Goal: Task Accomplishment & Management: Complete application form

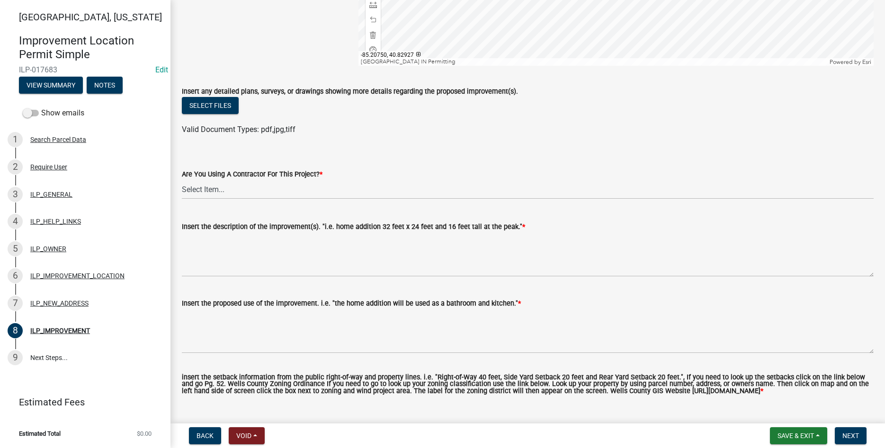
scroll to position [270, 0]
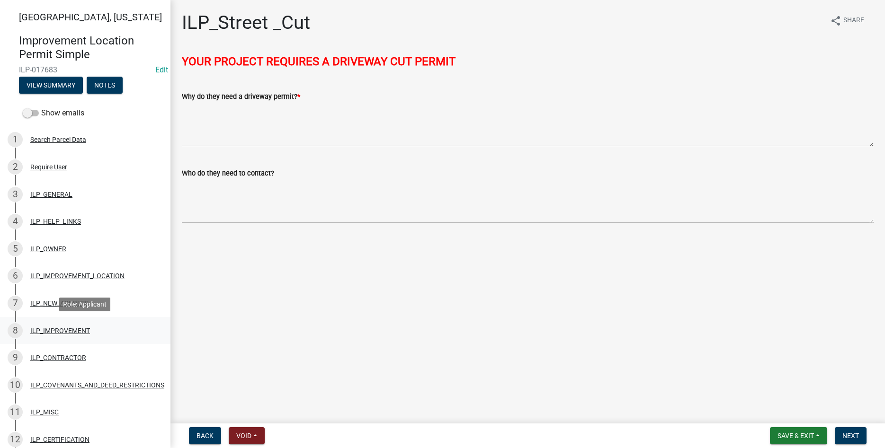
click at [59, 324] on div "8 ILP_IMPROVEMENT" at bounding box center [82, 330] width 148 height 15
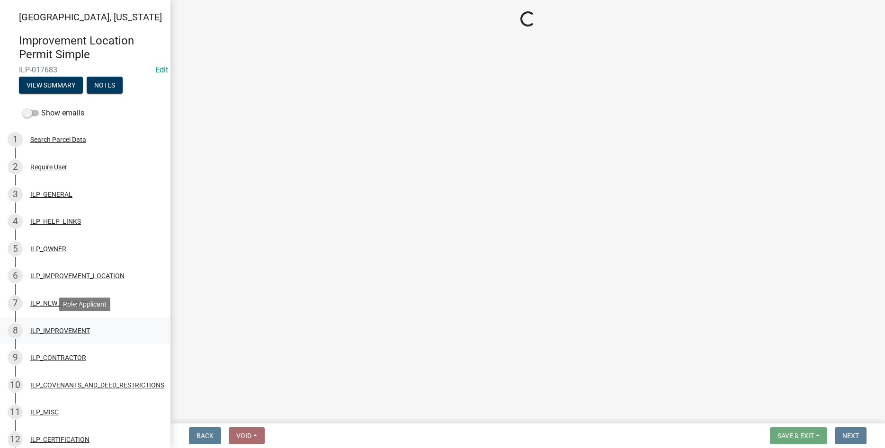
select select "71b507d0-569d-4a0a-b334-f72445909e69"
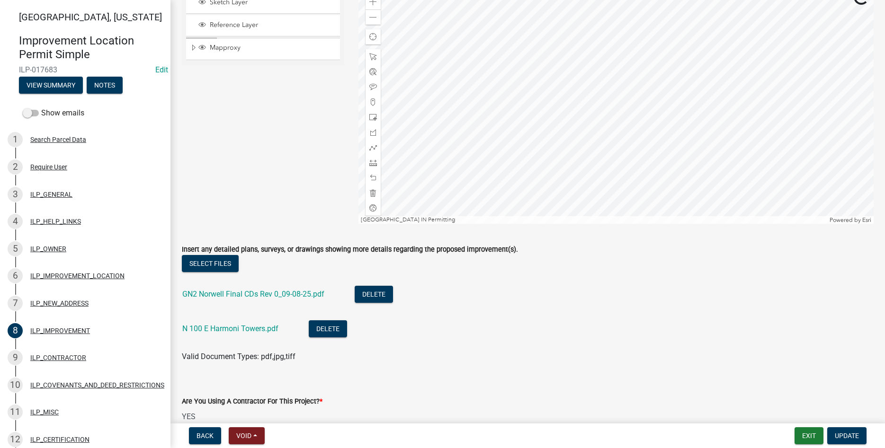
scroll to position [108, 0]
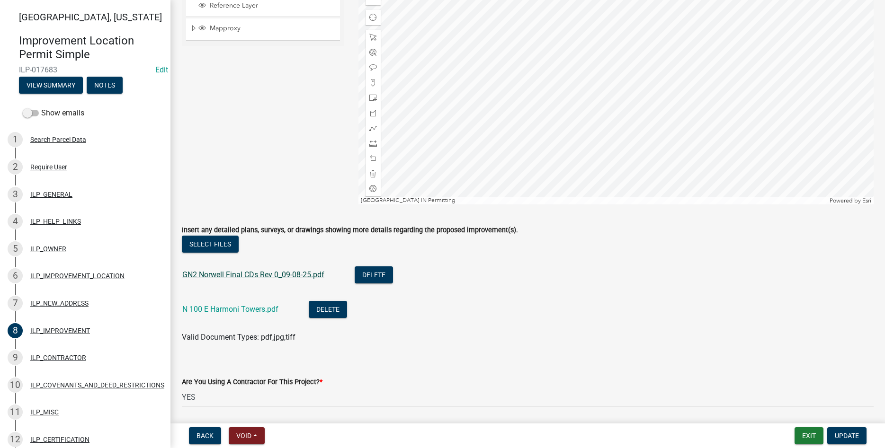
click at [237, 278] on link "GN2 Norwell Final CDs Rev 0_09-08-25.pdf" at bounding box center [253, 274] width 142 height 9
click at [221, 312] on link "N 100 E Harmoni Towers.pdf" at bounding box center [230, 309] width 96 height 9
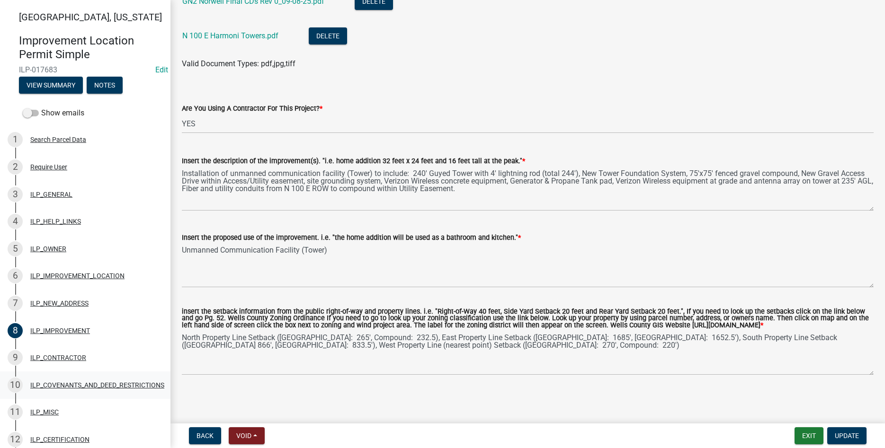
scroll to position [235, 0]
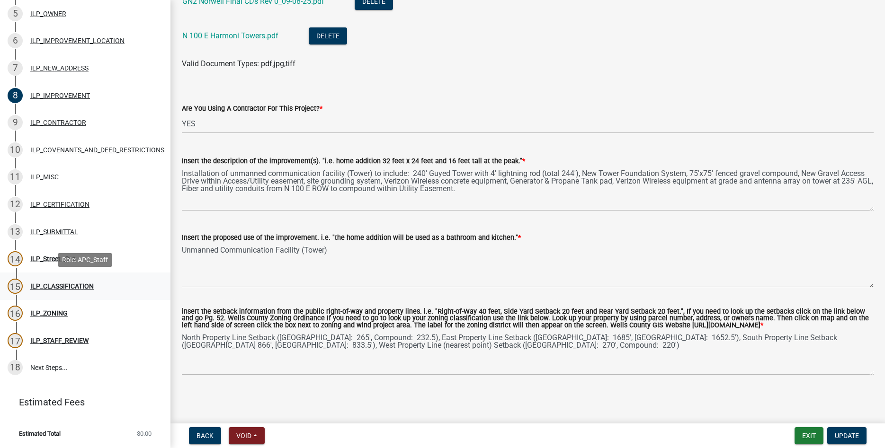
click at [58, 287] on div "ILP_CLASSIFICATION" at bounding box center [61, 286] width 63 height 7
click at [27, 256] on div "14 ILP_Street _Cut" at bounding box center [82, 258] width 148 height 15
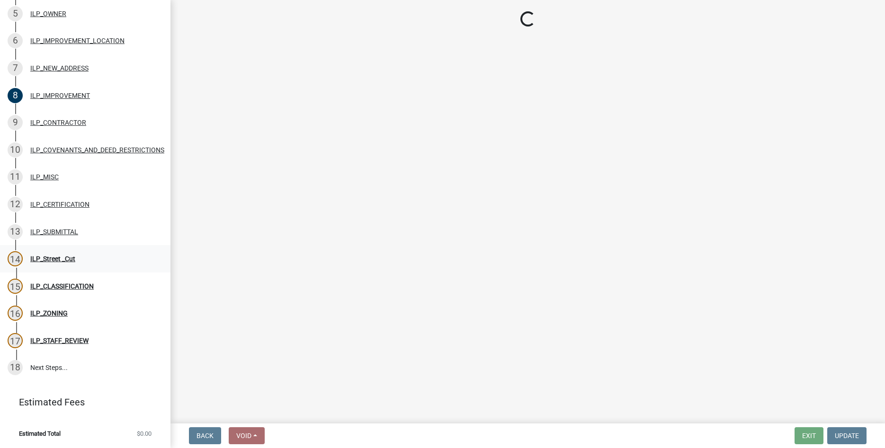
scroll to position [0, 0]
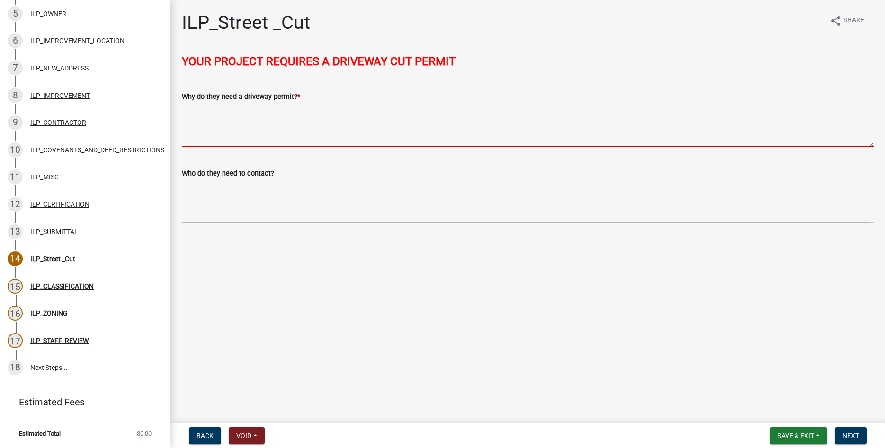
click at [222, 112] on textarea "Why do they need a driveway permit? *" at bounding box center [528, 124] width 692 height 45
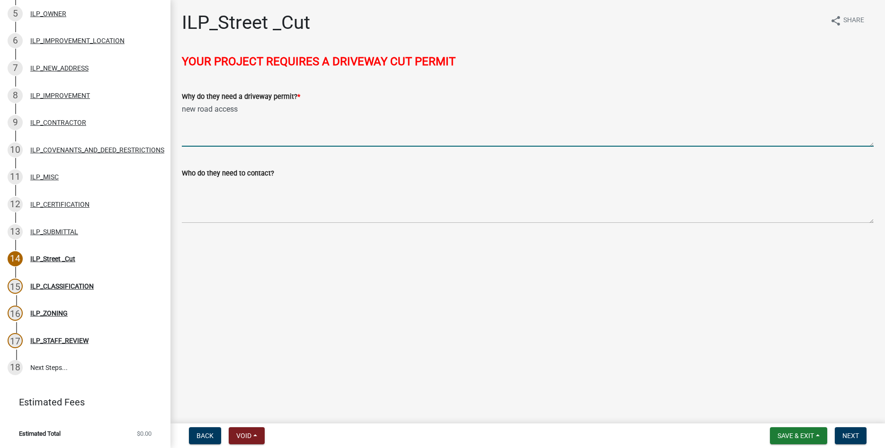
type textarea "new road access"
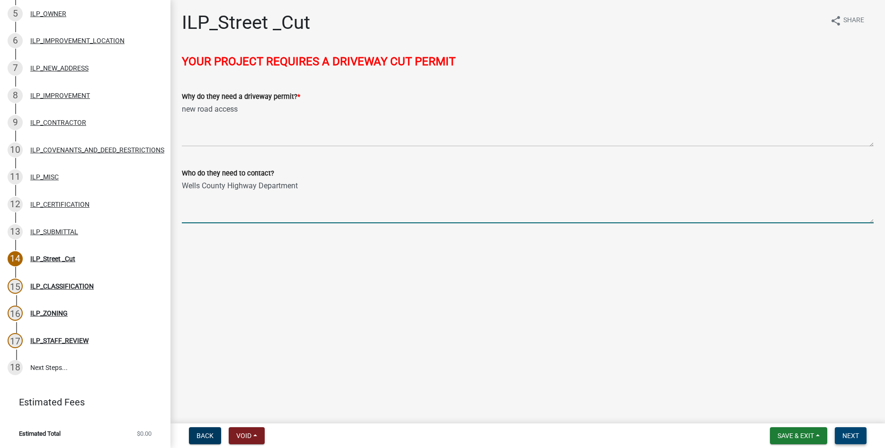
type textarea "Wells County Highway Department"
click at [855, 439] on span "Next" at bounding box center [850, 436] width 17 height 8
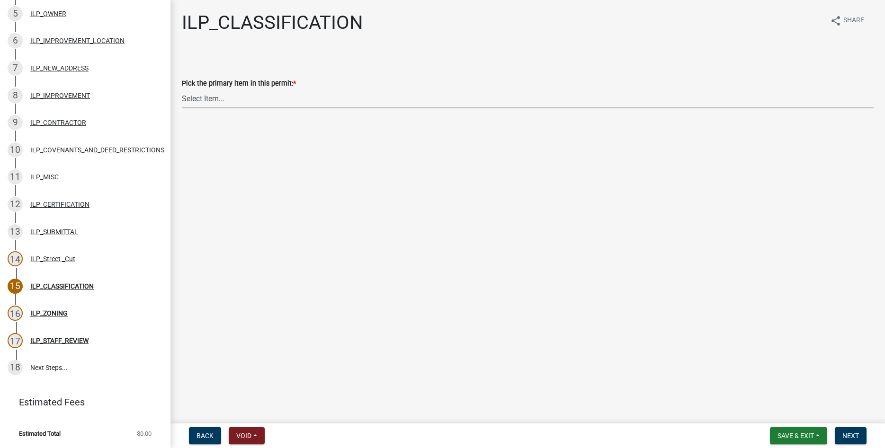
click at [182, 89] on select "Select Item... Accessory Structure (Addition) Accessory Structure (NEW) Busines…" at bounding box center [528, 98] width 692 height 19
click option "Communication Tower" at bounding box center [0, 0] width 0 height 0
select select "a74cd712-5d78-4986-a538-a58b0cf92099"
click at [847, 432] on button "Next" at bounding box center [851, 436] width 32 height 17
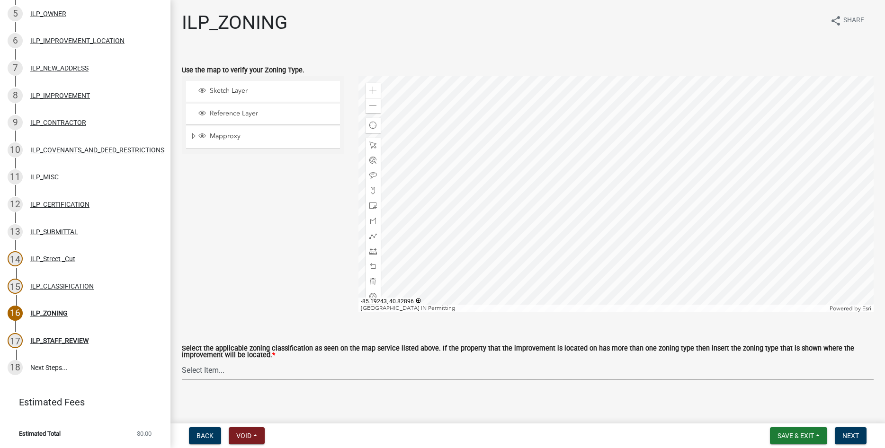
click at [182, 361] on select "Select Item... A-1 "Agricultural Intensive" A-R "Agricultural Residential" S-1 …" at bounding box center [528, 370] width 692 height 19
click option "A-1 "Agricultural Intensive"" at bounding box center [0, 0] width 0 height 0
select select "077e72d7-ee28-42b3-b13f-4b6ba4a9753a"
click at [857, 437] on span "Next" at bounding box center [850, 436] width 17 height 8
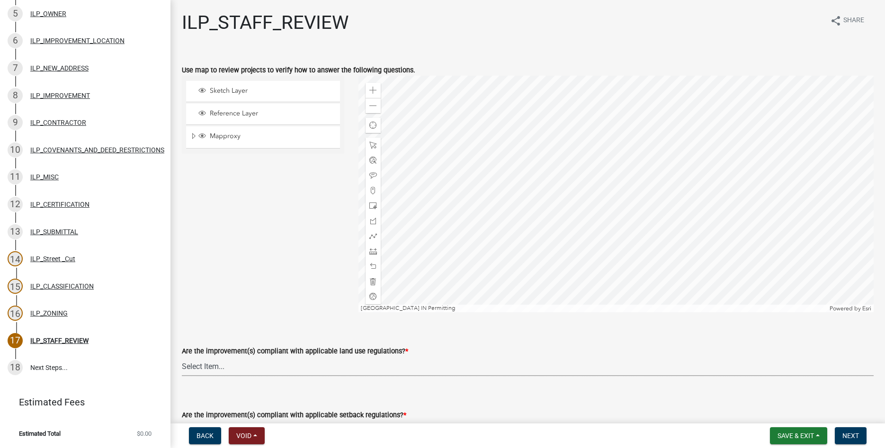
click at [182, 357] on select "Select Item... YES NO" at bounding box center [528, 366] width 692 height 19
click option "YES" at bounding box center [0, 0] width 0 height 0
select select "83ffa5df-1258-41bd-a108-9f2370541ef9"
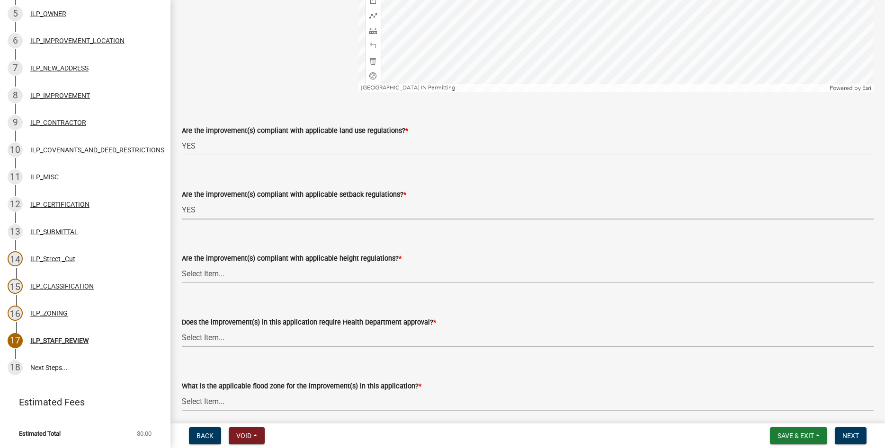
select select "e76e6c03-c199-4125-95d7-daca193c3739"
select select "b2795382-5a5c-496e-8f40-9eac2bba8e54"
select select "2cf99e9a-fd48-429a-ab01-6241dd9ef86f"
select select "546a9c8a-0bf2-4128-b2a0-21aece03a164"
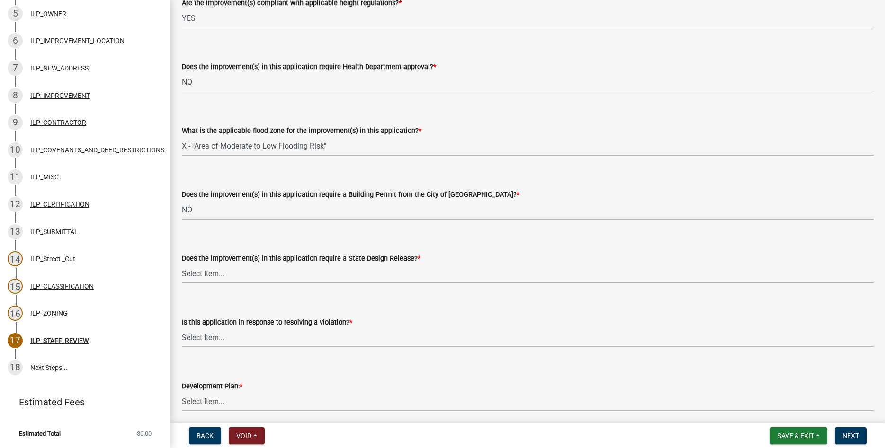
select select "3dde91a6-95a6-42fe-ae60-c75c292f8dd0"
select select "3e29b85e-0a39-40b5-813f-a0c180e4f93d"
select select "296d3b28-03f6-4b85-9592-a9e1e0e51d18"
select select "f492072b-a2fa-4f7c-8f99-9e809c6c526f"
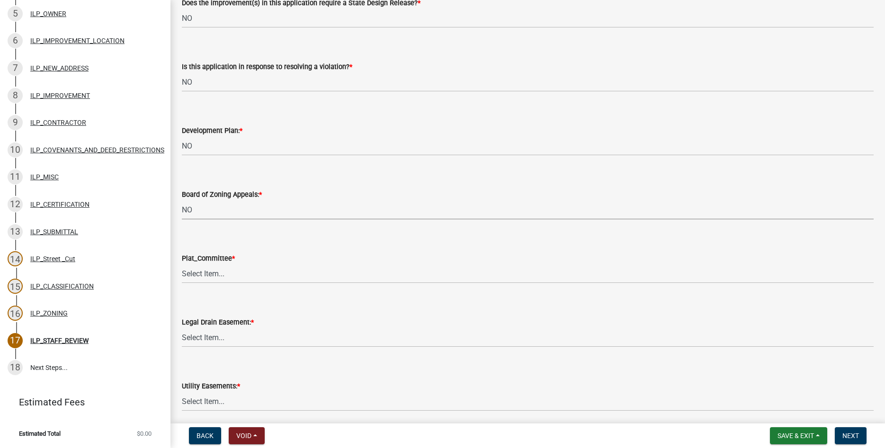
select select "91f2ca91-6260-441c-87d8-e38016df5c96"
select select "63238f16-a362-487f-83af-24d0c8cf3edd"
select select "4de29e95-b13a-4926-a5fe-83364331169b"
select select "8e424161-7bf1-4e33-adf9-a347c03eff2b"
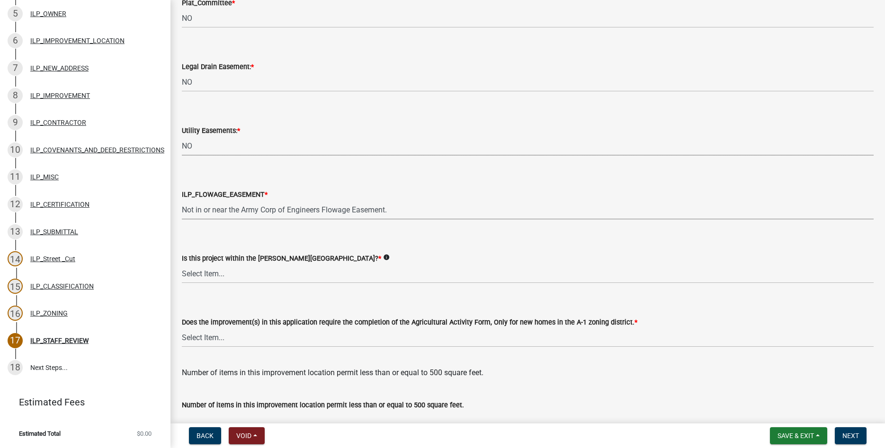
select select "bdd9c930-c7fe-4770-81ee-2c29cf953f8b"
select select "c22a6da1-a4b9-4a20-9552-3c4da3c32bc7"
select select "b8432f74-40d2-4ff6-ba31-770d91760c6e"
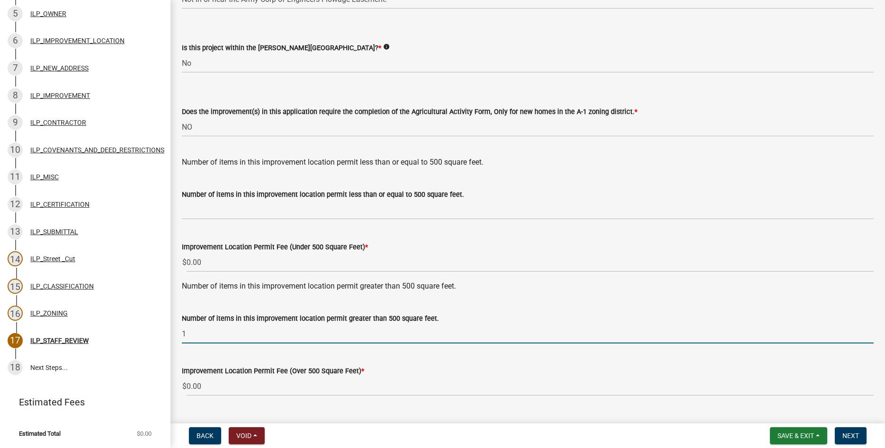
type input "1"
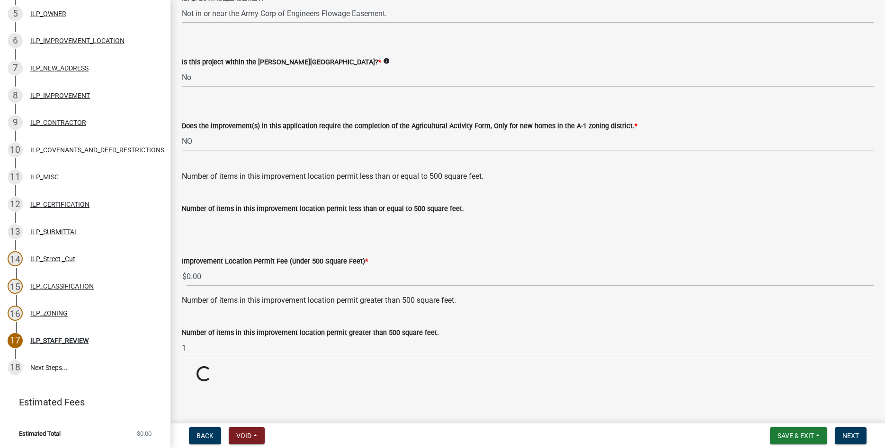
scroll to position [1184, 0]
click at [853, 429] on button "Next" at bounding box center [851, 436] width 32 height 17
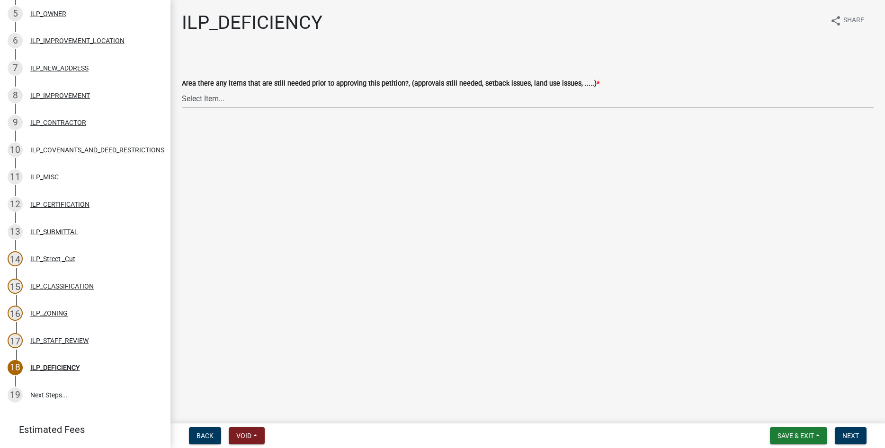
scroll to position [262, 0]
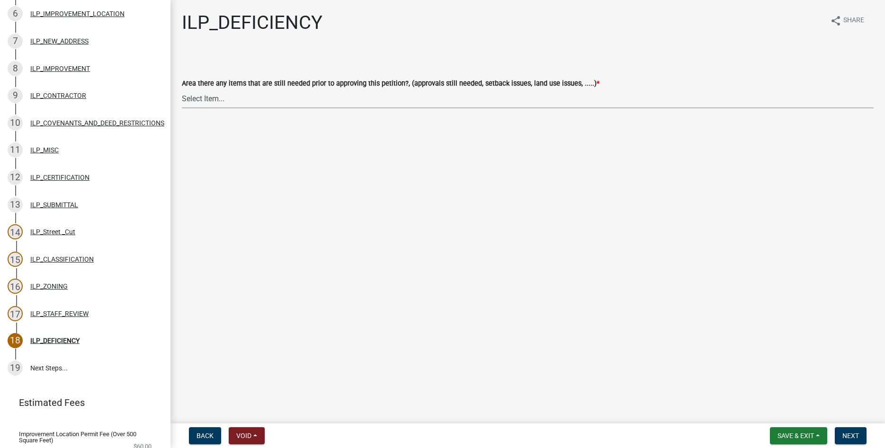
click at [182, 89] on select "Select Item... YES NO" at bounding box center [528, 98] width 692 height 19
click option "NO" at bounding box center [0, 0] width 0 height 0
select select "88f51f67-ad00-412f-ad25-d9a24cd42bdb"
click at [841, 429] on button "Next" at bounding box center [851, 436] width 32 height 17
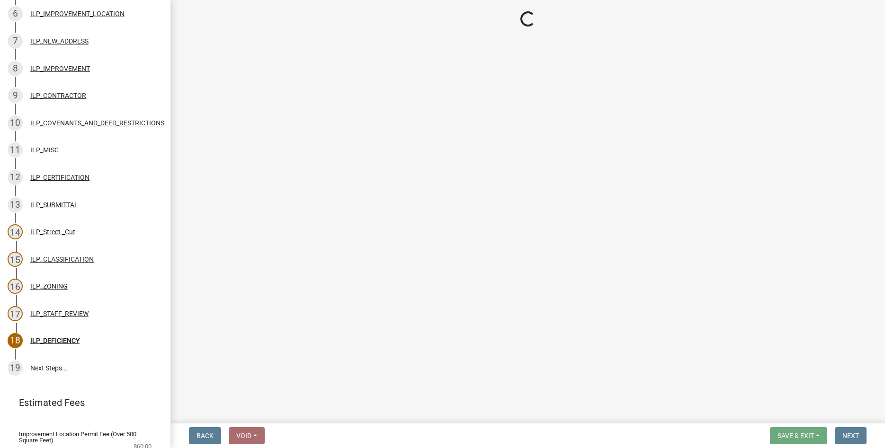
scroll to position [290, 0]
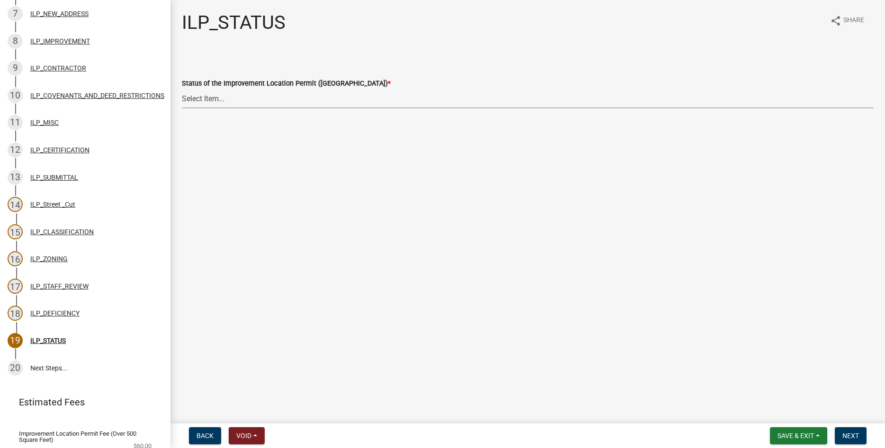
click at [182, 89] on select "Select Item... Denied Approved" at bounding box center [528, 98] width 692 height 19
click option "Approved" at bounding box center [0, 0] width 0 height 0
select select "676ca0ef-d742-4b5a-a79e-763cf2a28fc9"
click at [847, 434] on span "Next" at bounding box center [850, 436] width 17 height 8
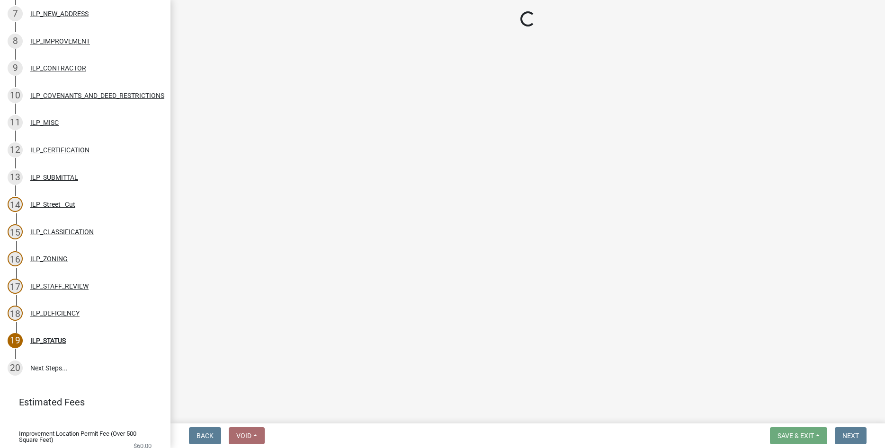
scroll to position [481, 0]
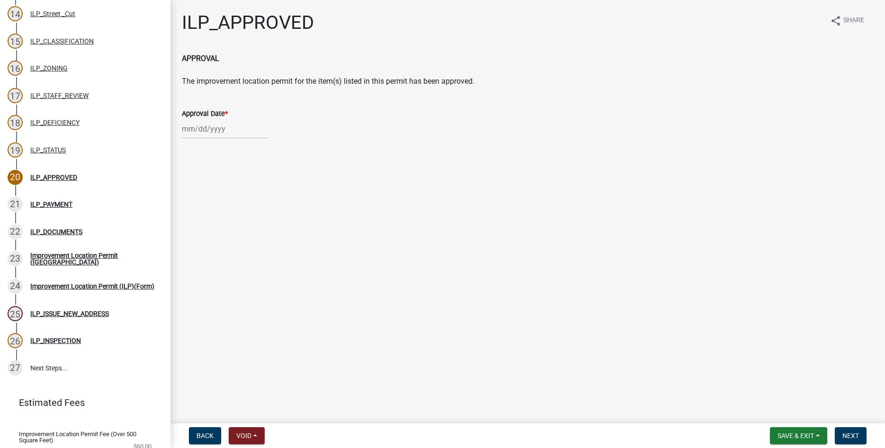
click at [204, 129] on input "Approval Date *" at bounding box center [225, 128] width 87 height 19
select select "9"
select select "2025"
click at [208, 211] on div "16" at bounding box center [206, 209] width 15 height 15
type input "09/16/2025"
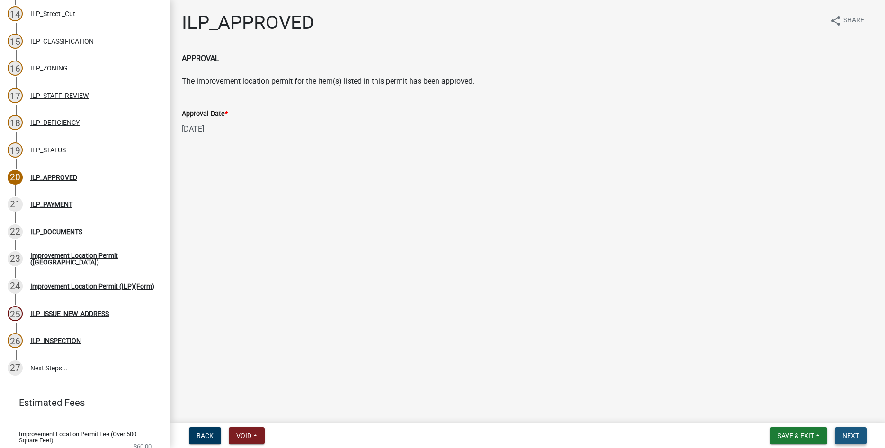
click at [850, 433] on span "Next" at bounding box center [850, 436] width 17 height 8
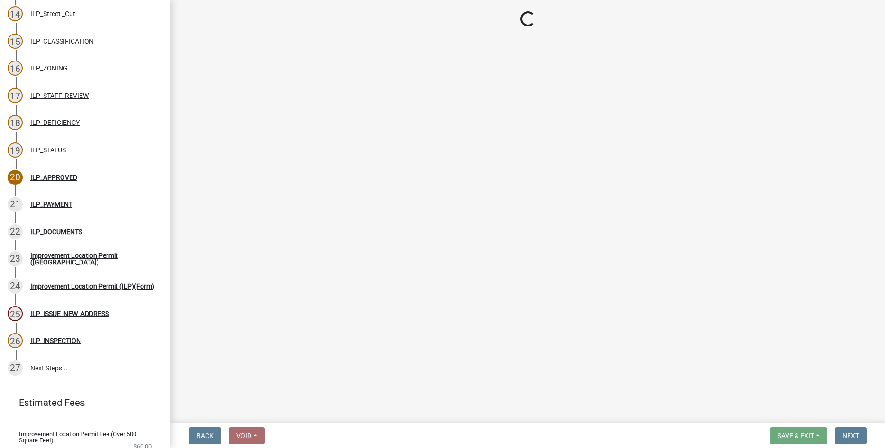
select select "3: 3"
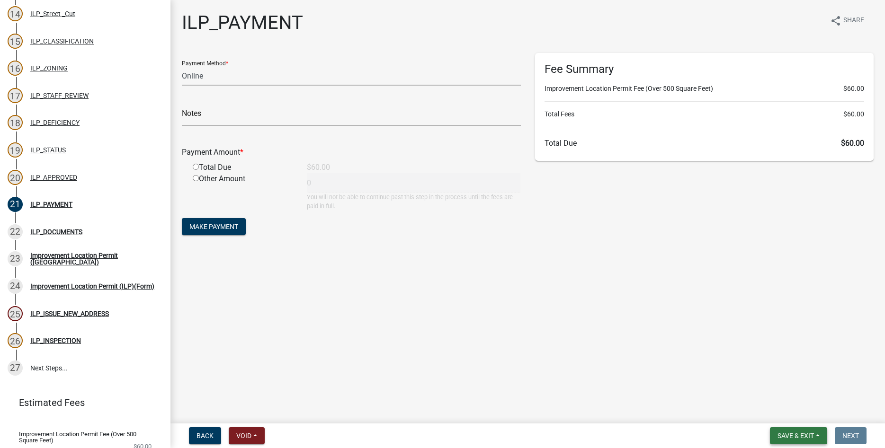
click at [803, 435] on span "Save & Exit" at bounding box center [796, 436] width 36 height 8
click at [785, 415] on button "Save & Exit" at bounding box center [790, 411] width 76 height 23
